Goal: Task Accomplishment & Management: Manage account settings

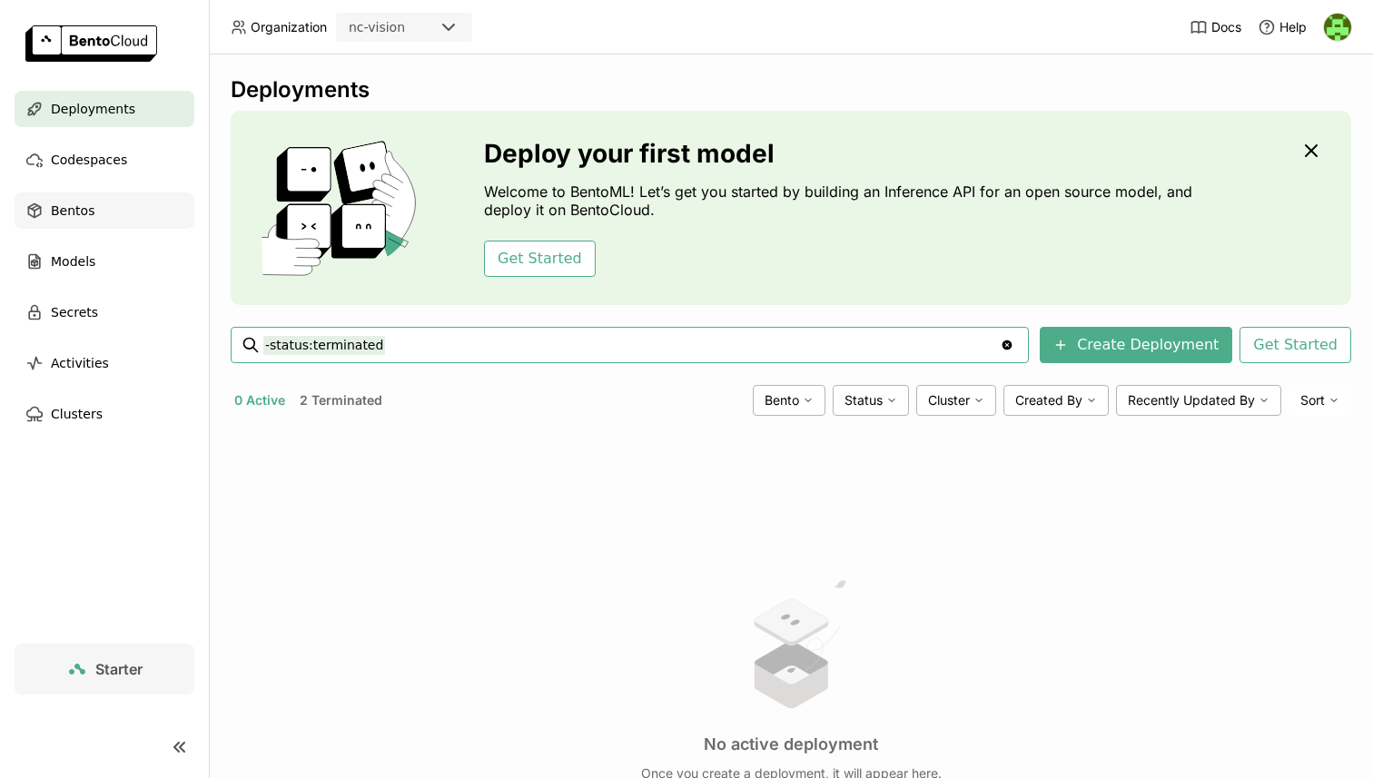
click at [111, 210] on div "Bentos" at bounding box center [105, 210] width 180 height 36
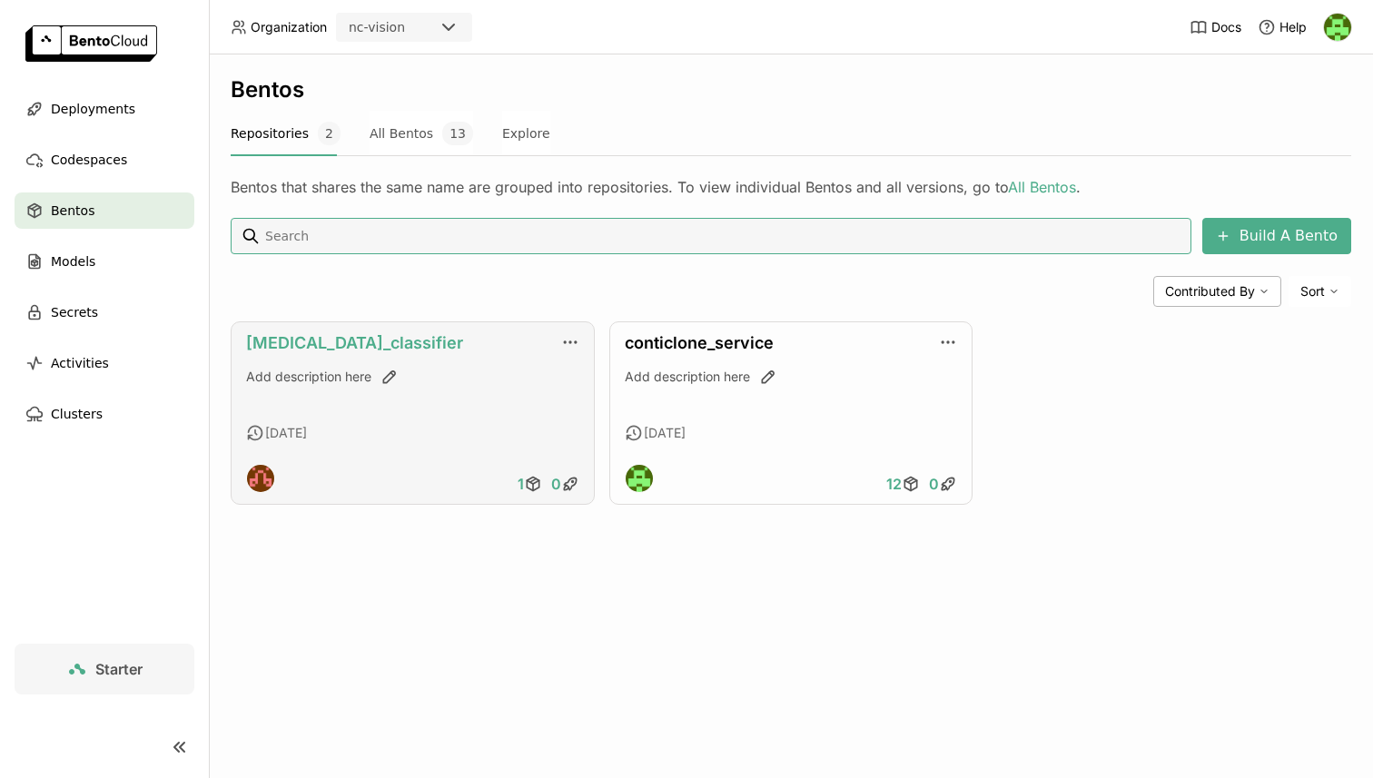
click at [327, 345] on link "[MEDICAL_DATA]_classifier" at bounding box center [354, 342] width 217 height 19
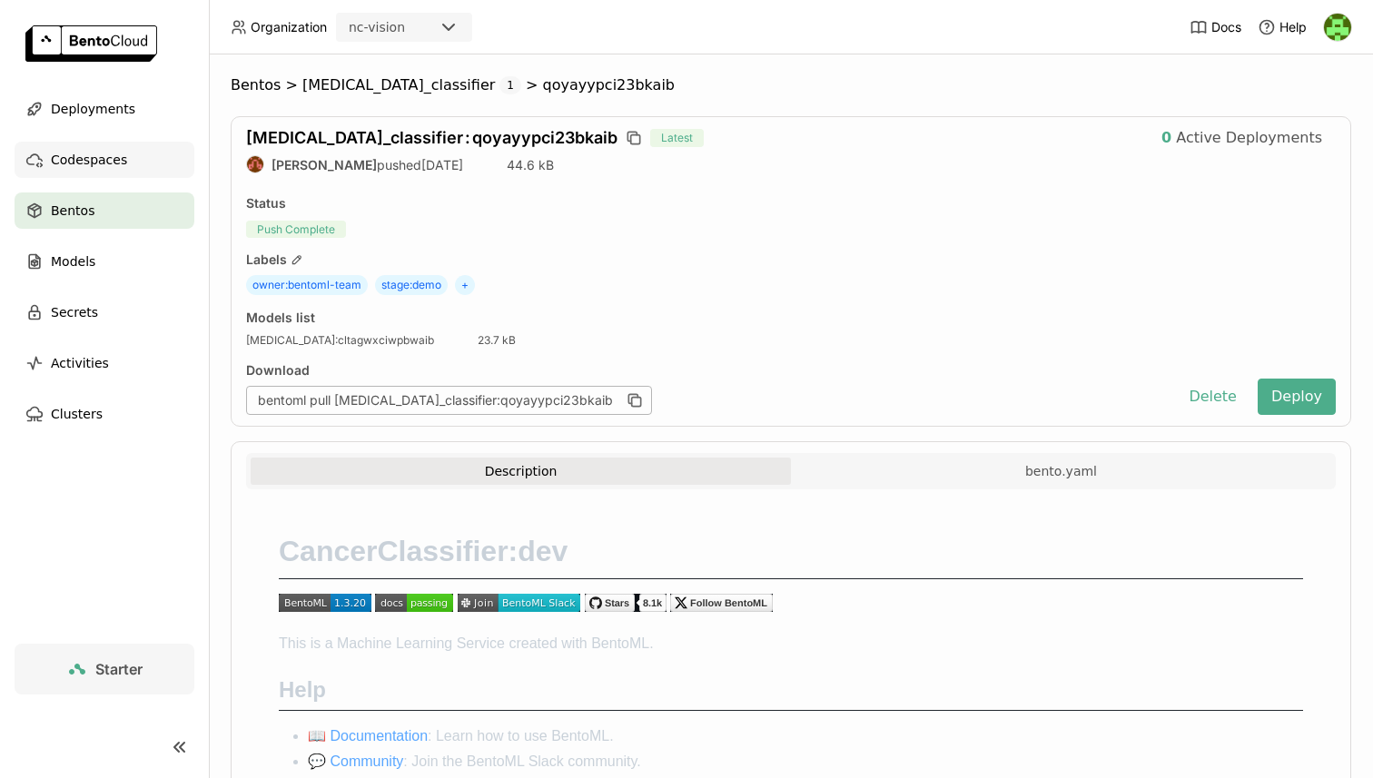
click at [121, 150] on span "Codespaces" at bounding box center [89, 160] width 76 height 22
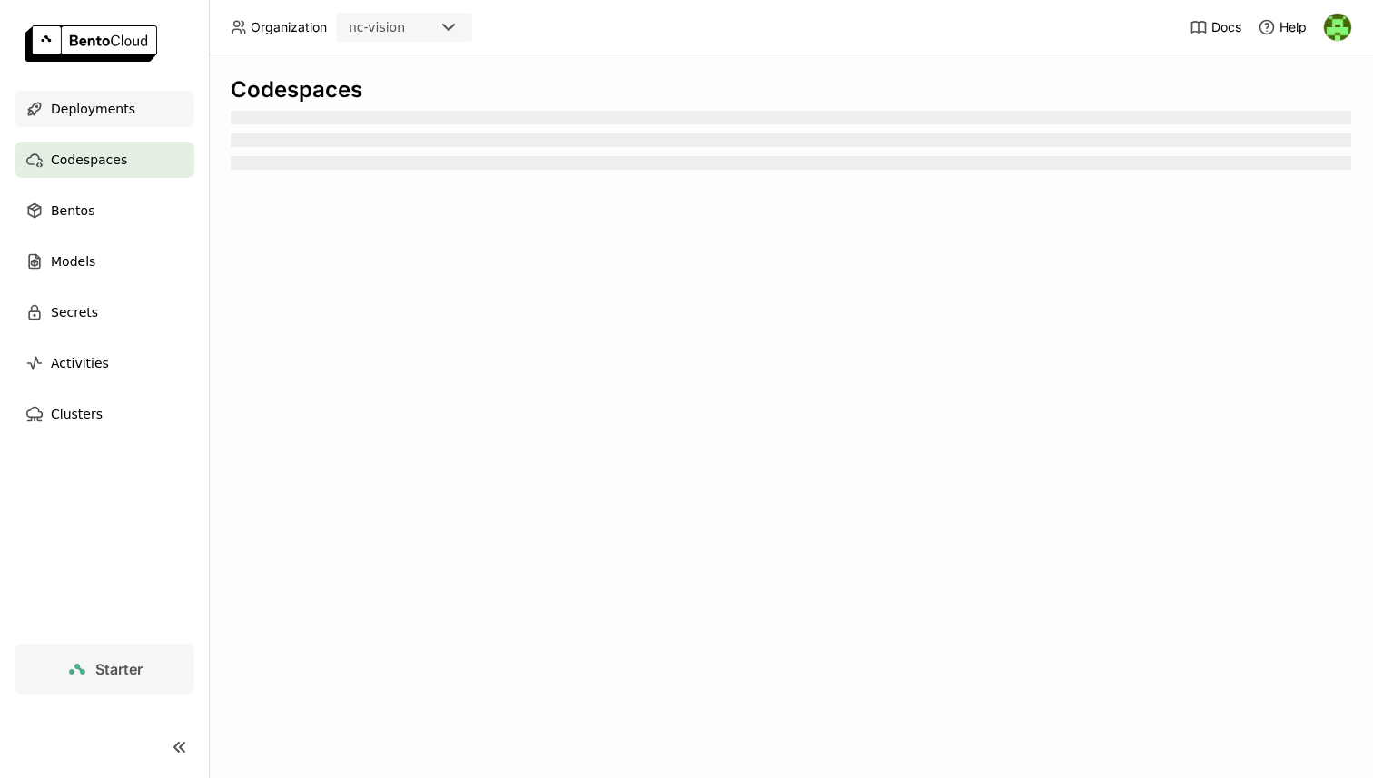
click at [125, 112] on span "Deployments" at bounding box center [93, 109] width 84 height 22
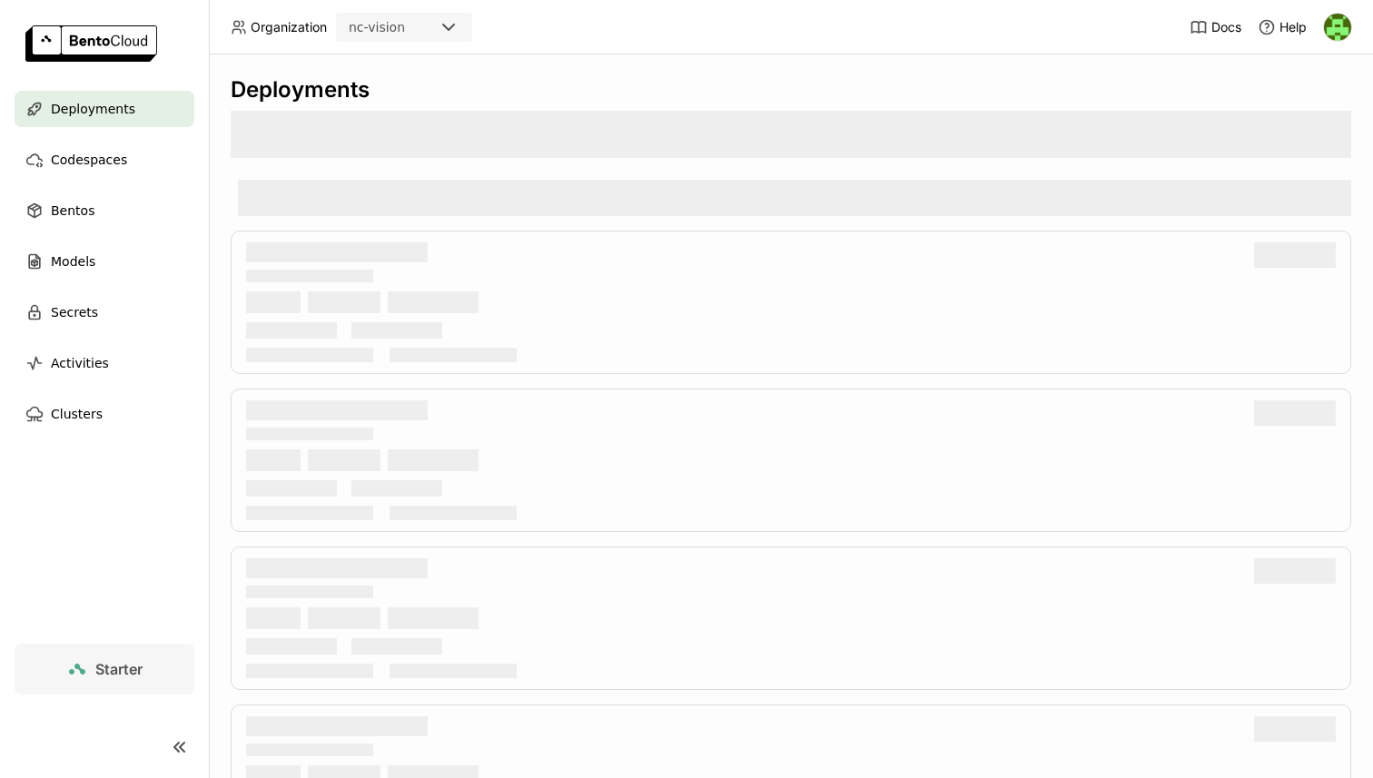
click at [510, 76] on div "Deployments" at bounding box center [791, 89] width 1120 height 27
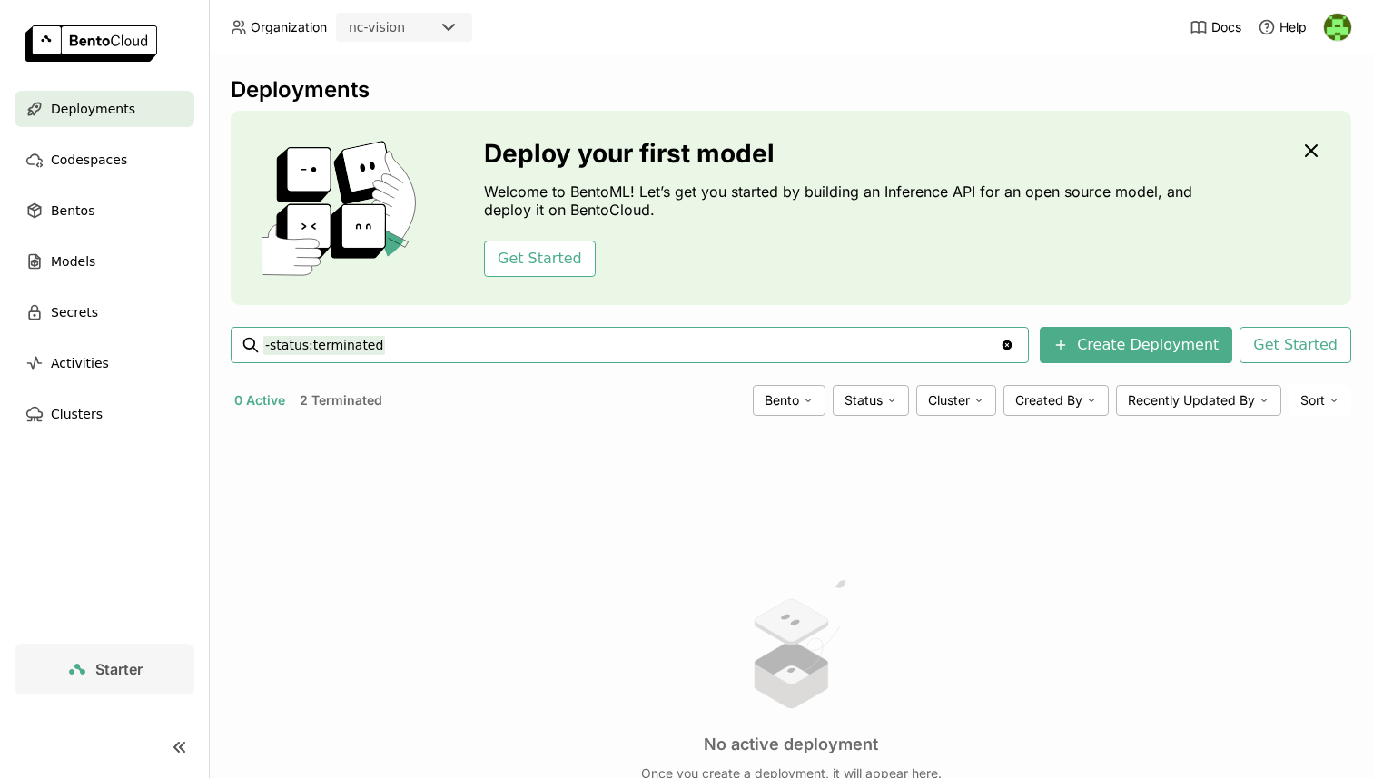
click at [265, 395] on button "0 Active" at bounding box center [260, 401] width 58 height 24
click at [351, 409] on button "2 Terminated" at bounding box center [341, 401] width 90 height 24
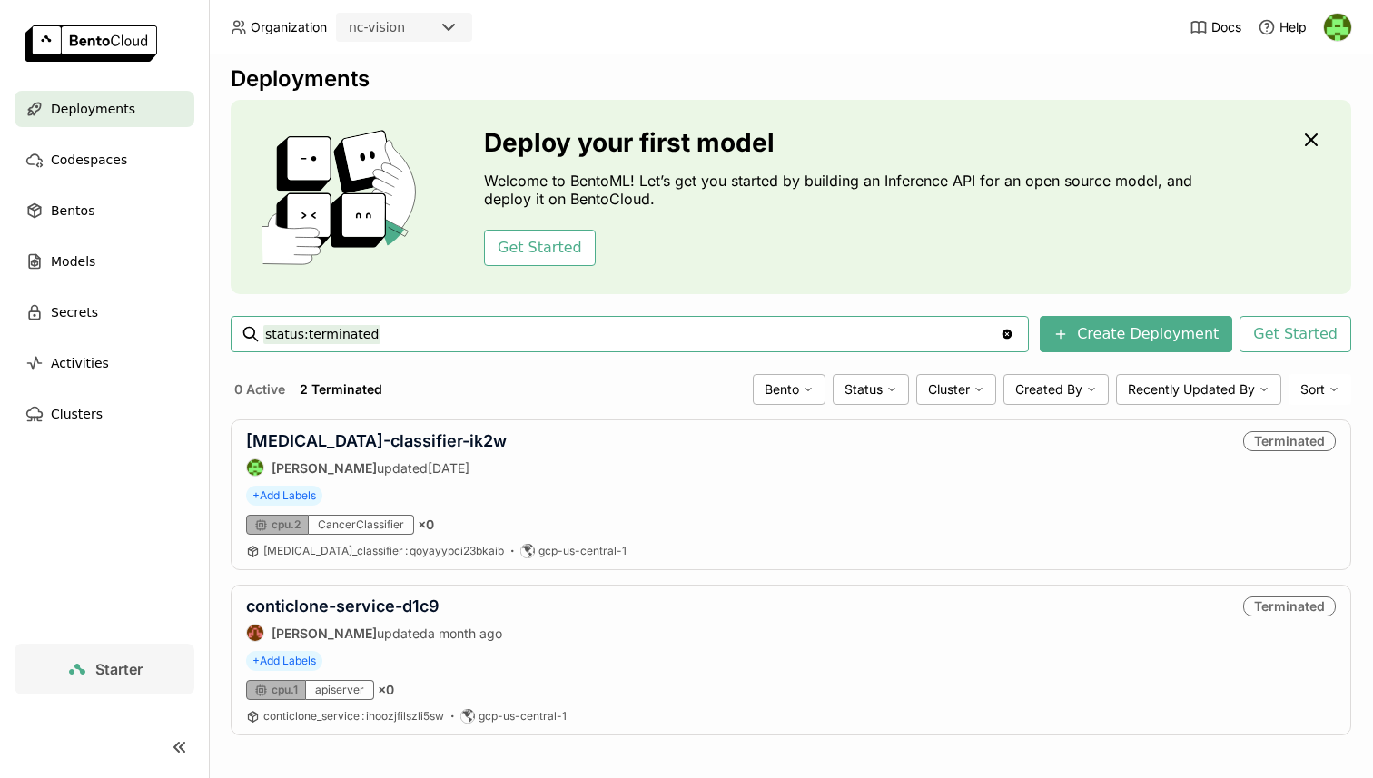
scroll to position [17, 0]
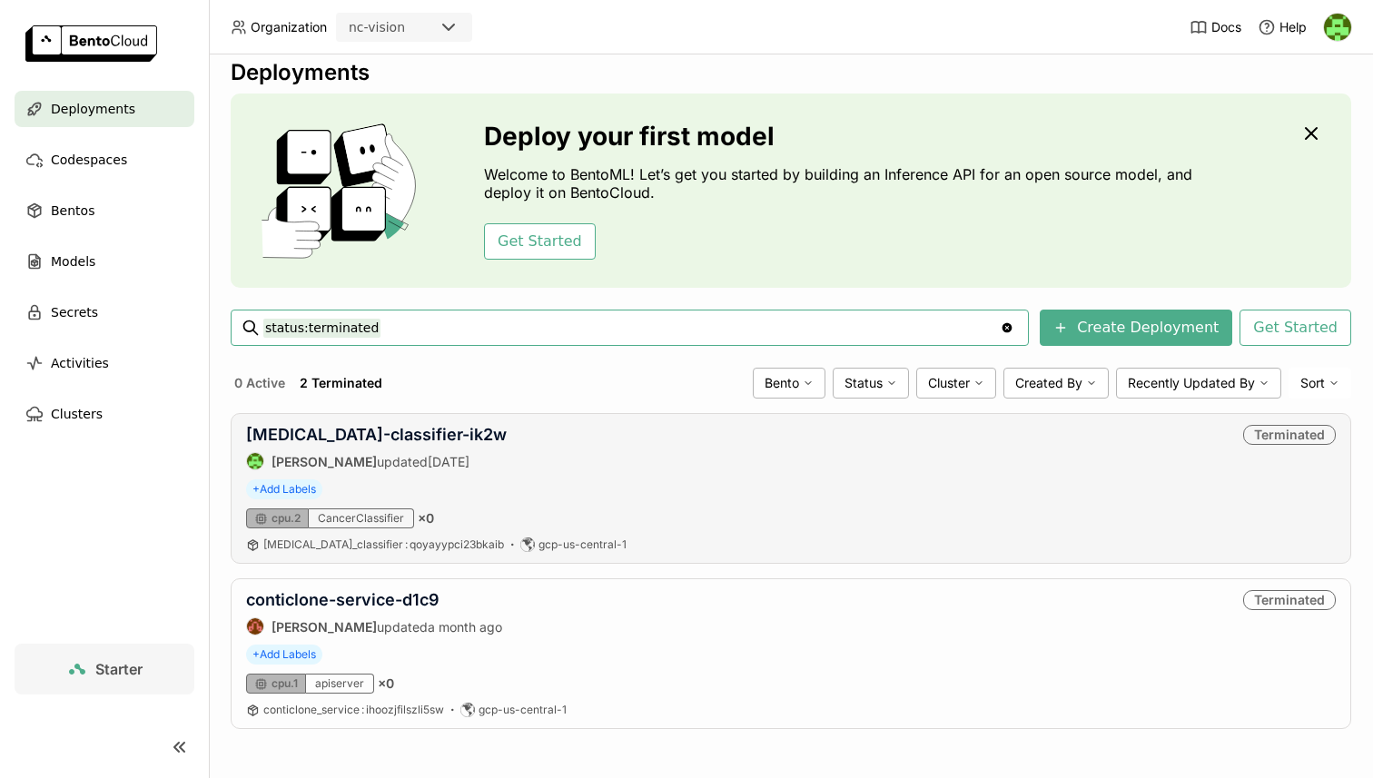
click at [641, 539] on div "[MEDICAL_DATA]_classifier : qoyayypci23bkaib gcp-us-central-1" at bounding box center [790, 544] width 1089 height 15
click at [1022, 460] on div "[MEDICAL_DATA]-classifier-ik2w [PERSON_NAME] updated [DATE] Terminated" at bounding box center [790, 447] width 1089 height 45
click at [1275, 442] on div "Terminated" at bounding box center [1289, 435] width 93 height 20
drag, startPoint x: 726, startPoint y: 552, endPoint x: 646, endPoint y: 544, distance: 80.3
click at [646, 544] on div "[MEDICAL_DATA]-classifier-ik2w [PERSON_NAME] updated [DATE] Terminated + Add La…" at bounding box center [791, 488] width 1120 height 151
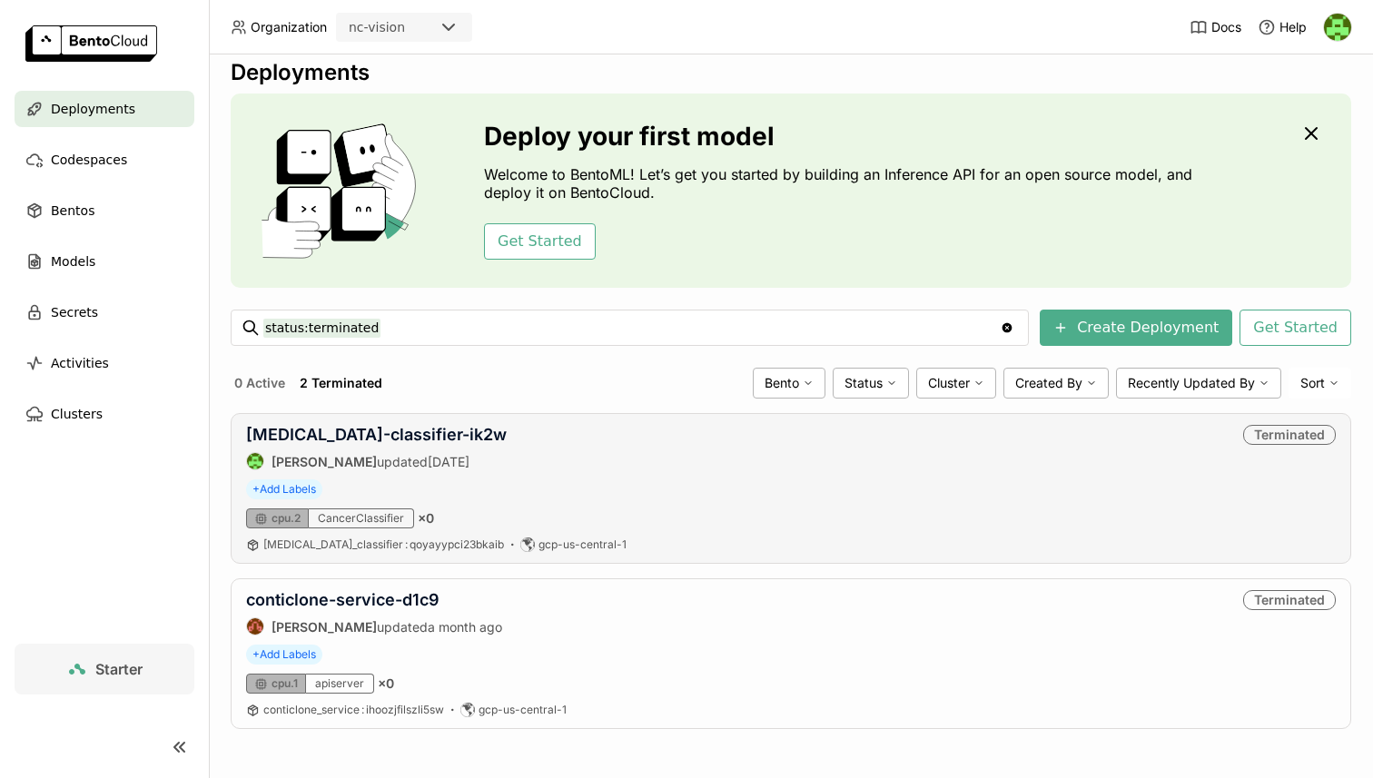
click at [622, 475] on div "[MEDICAL_DATA]-classifier-ik2w [PERSON_NAME] updated [DATE] Terminated + Add La…" at bounding box center [791, 488] width 1120 height 151
click at [321, 438] on link "[MEDICAL_DATA]-classifier-ik2w" at bounding box center [376, 434] width 261 height 19
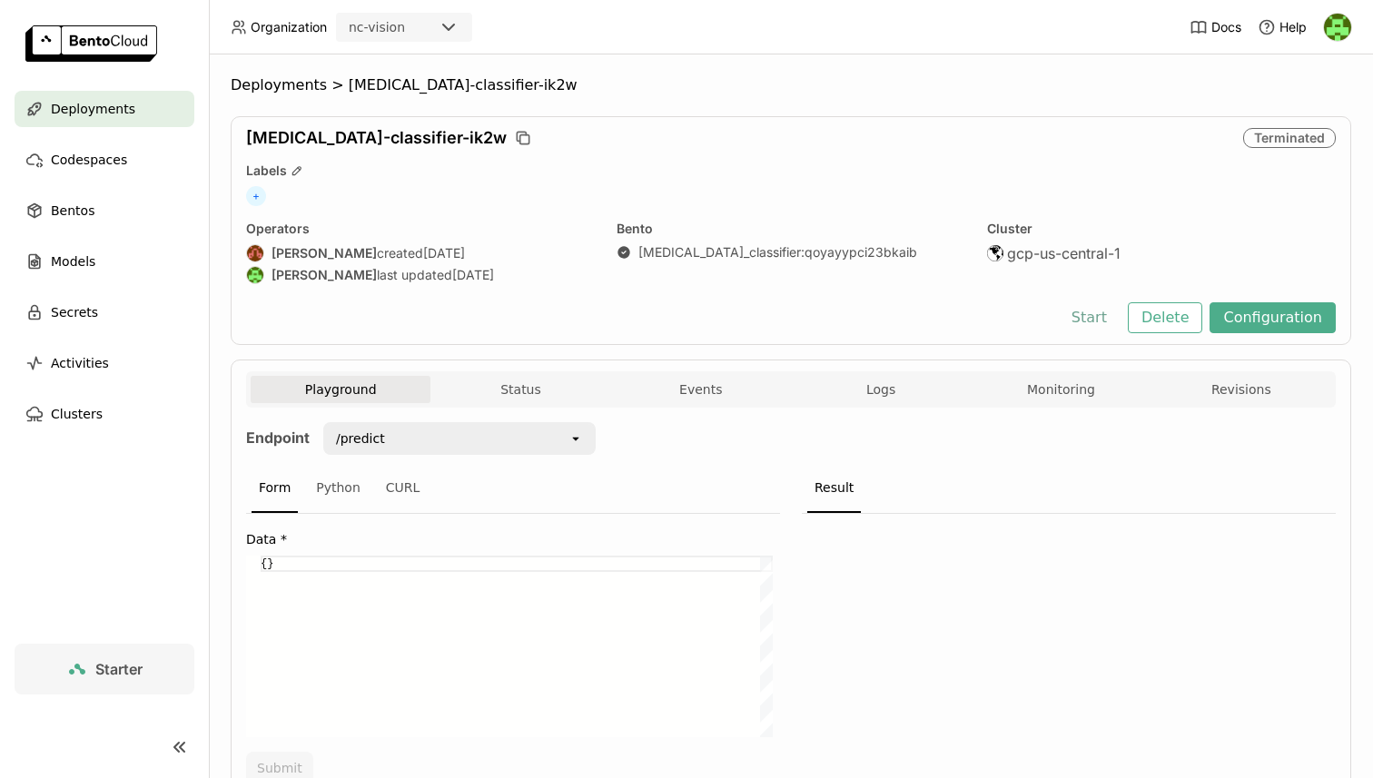
click at [1082, 318] on button "Start" at bounding box center [1089, 317] width 63 height 31
click at [774, 290] on div "[MEDICAL_DATA]-classifier-ik2w Terminated Labels + Operators [PERSON_NAME] crea…" at bounding box center [791, 230] width 1120 height 229
click at [1029, 306] on div "Terminate Configuration" at bounding box center [790, 317] width 1089 height 31
click at [320, 317] on div "Terminate Configuration" at bounding box center [790, 317] width 1089 height 31
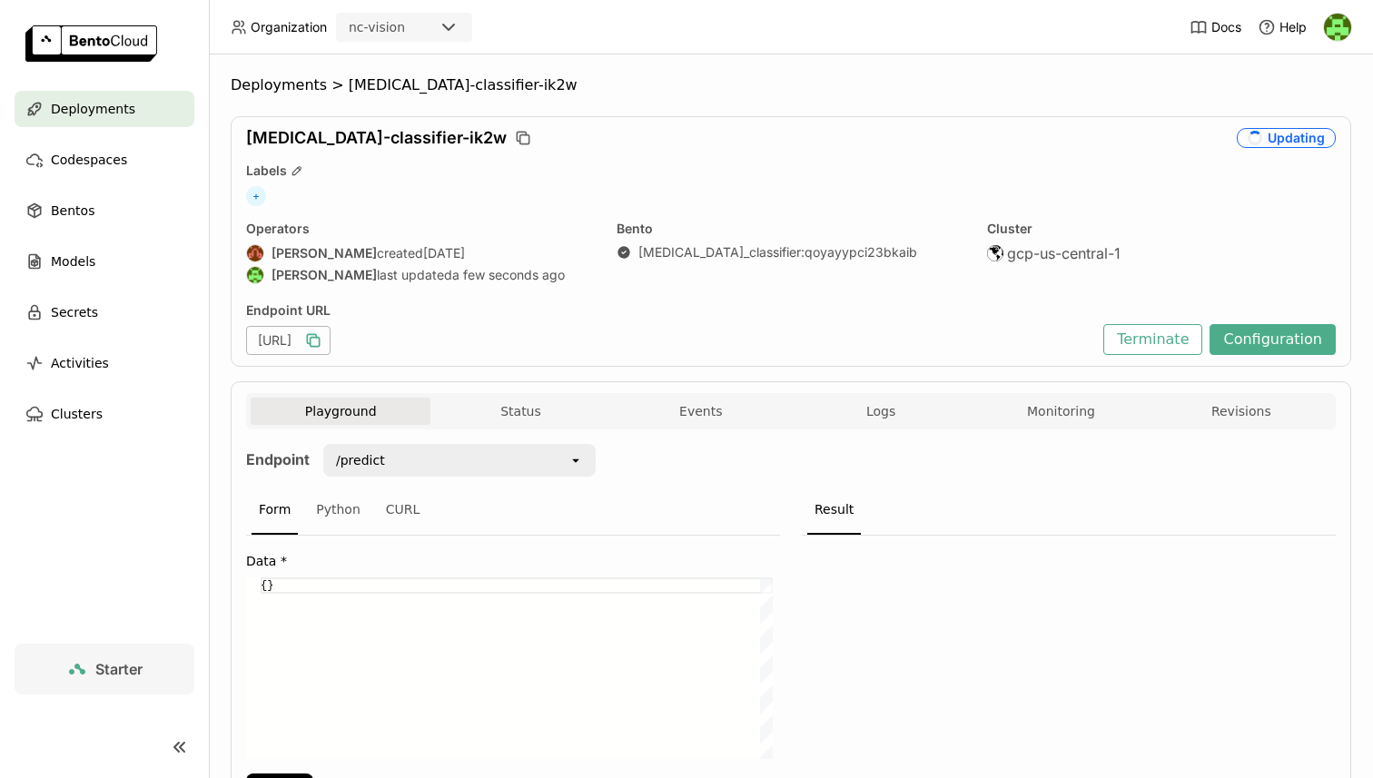
click at [316, 339] on icon "button" at bounding box center [311, 338] width 9 height 9
click at [1153, 336] on button "Terminate" at bounding box center [1152, 339] width 99 height 31
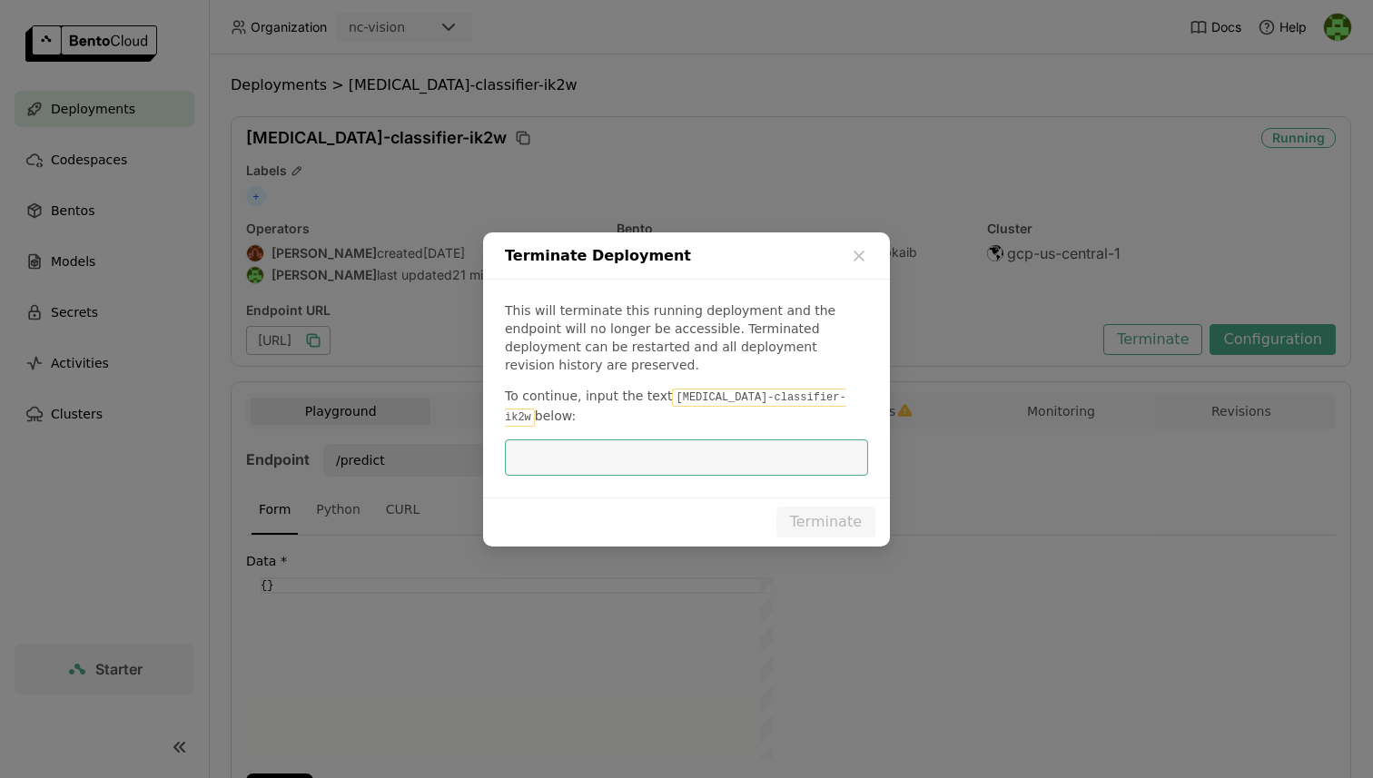
click at [680, 399] on code "[MEDICAL_DATA]-classifier-ik2w" at bounding box center [675, 408] width 341 height 38
drag, startPoint x: 680, startPoint y: 399, endPoint x: 793, endPoint y: 389, distance: 112.9
click at [793, 389] on code "[MEDICAL_DATA]-classifier-ik2w" at bounding box center [675, 408] width 341 height 38
copy code "[MEDICAL_DATA]-classifier-ik2w"
click at [655, 448] on input "dialog" at bounding box center [686, 457] width 341 height 34
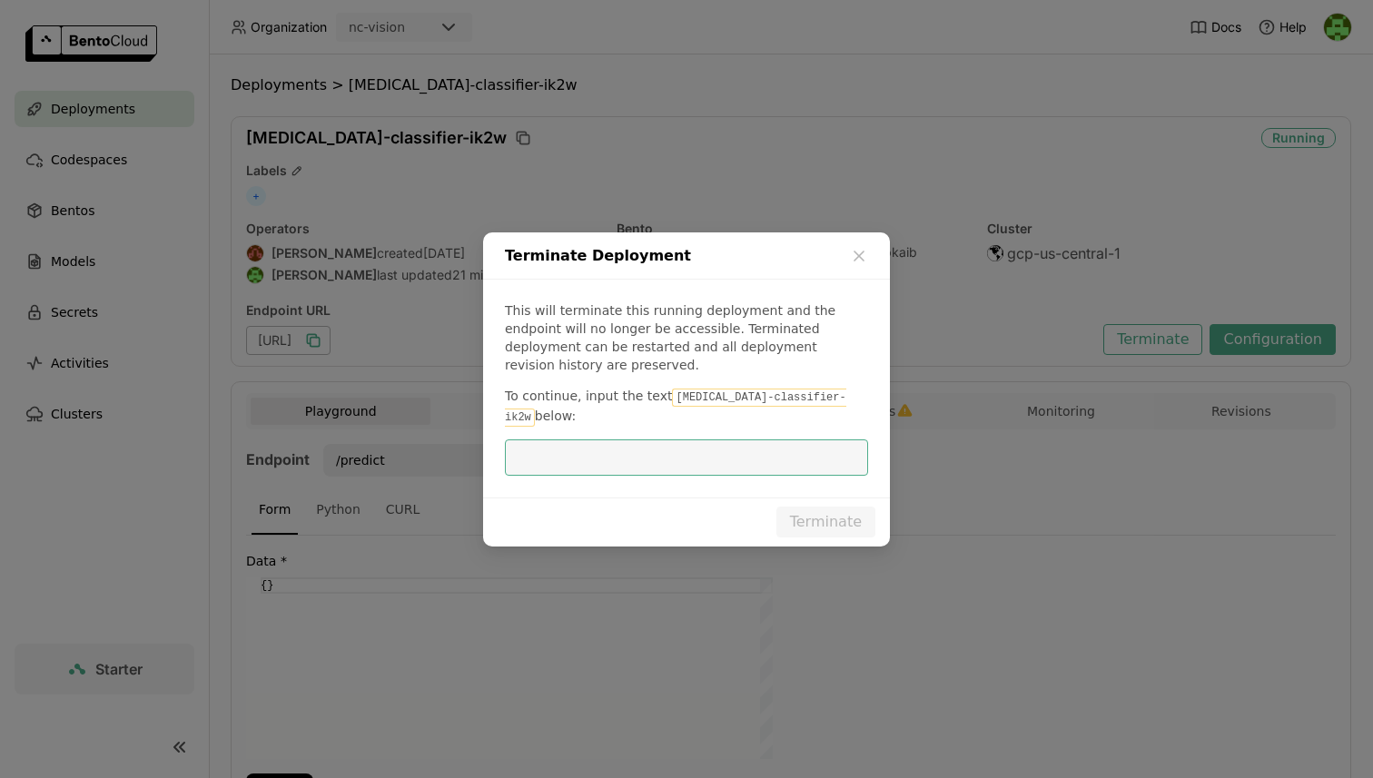
paste input "[MEDICAL_DATA]-classifier-ik2w"
type input "[MEDICAL_DATA]-classifier-ik2w"
click at [826, 507] on button "Terminate" at bounding box center [825, 522] width 99 height 31
